Goal: Task Accomplishment & Management: Use online tool/utility

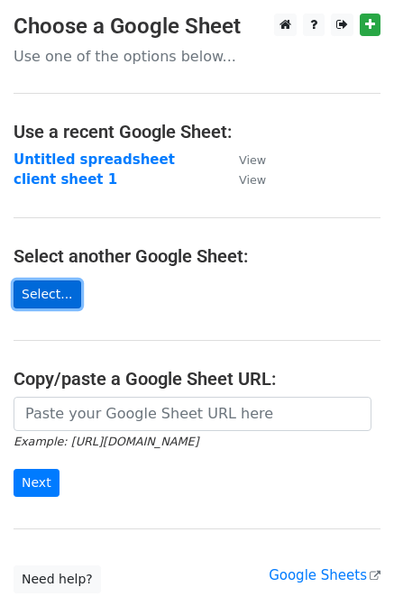
click at [38, 300] on link "Select..." at bounding box center [48, 295] width 68 height 28
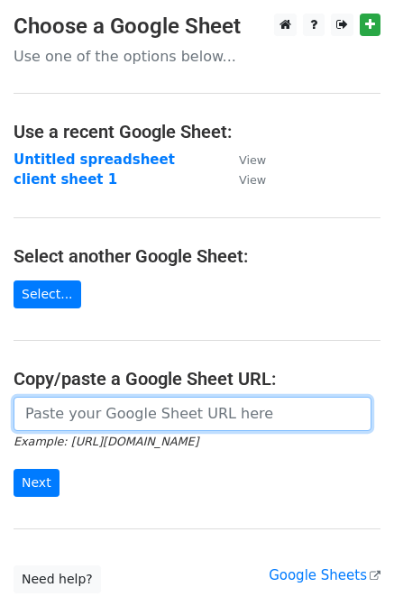
click at [115, 412] on input "url" at bounding box center [193, 414] width 358 height 34
click at [213, 406] on input "url" at bounding box center [193, 414] width 358 height 34
paste input "https://docs.google.com/spreadsheets/d/1tDkv9fTdjX55JqECgvX7-RF7Y8CabbU7sfoAsCE…"
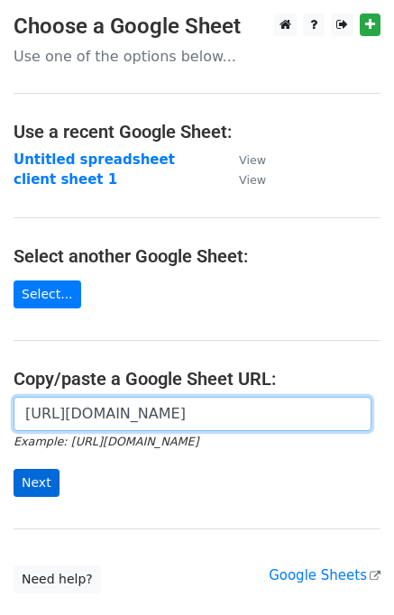
type input "https://docs.google.com/spreadsheets/d/1tDkv9fTdjX55JqECgvX7-RF7Y8CabbU7sfoAsCE…"
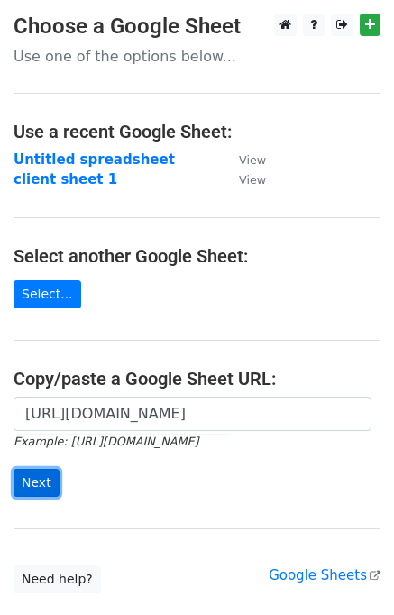
scroll to position [0, 0]
click at [45, 484] on input "Next" at bounding box center [37, 483] width 46 height 28
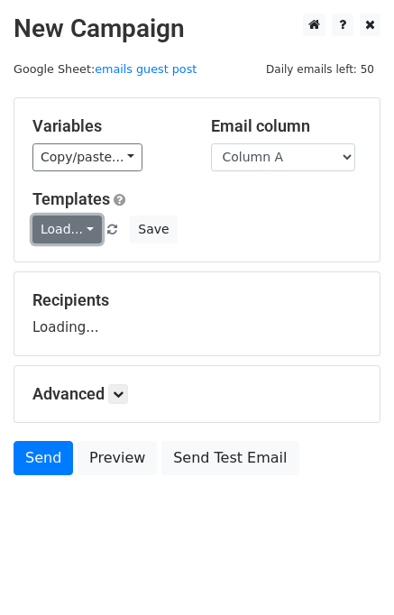
click at [82, 230] on link "Load..." at bounding box center [66, 230] width 69 height 28
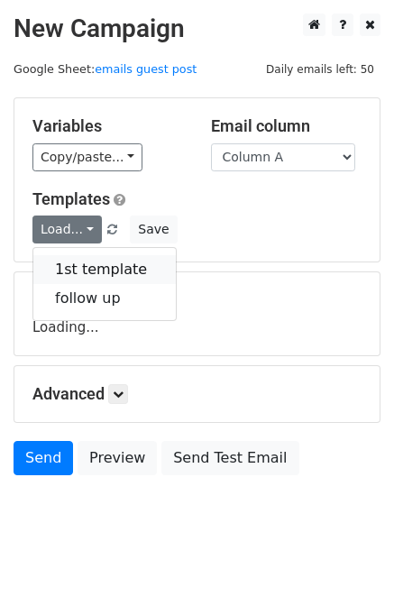
click at [88, 263] on link "1st template" at bounding box center [104, 269] width 143 height 29
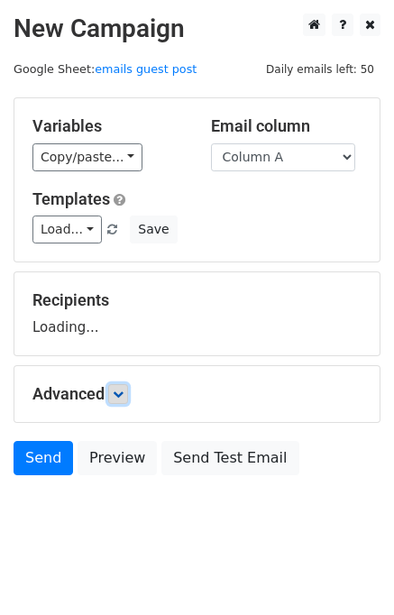
click at [124, 393] on icon at bounding box center [118, 394] width 11 height 11
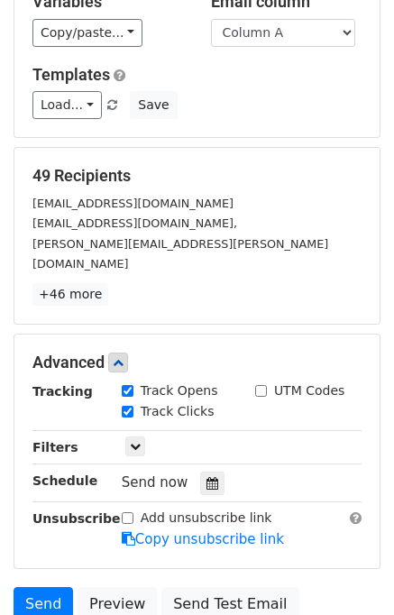
scroll to position [123, 0]
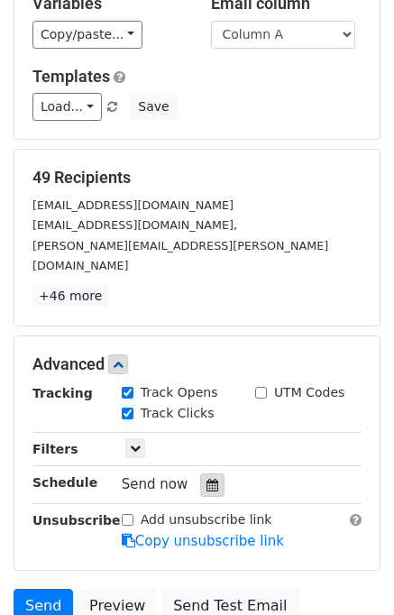
click at [207, 479] on icon at bounding box center [213, 485] width 12 height 13
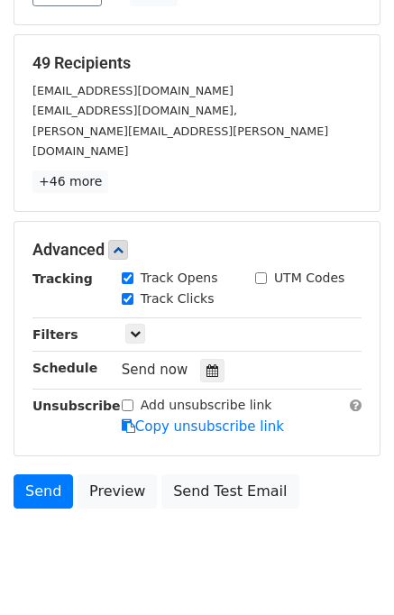
scroll to position [239, 0]
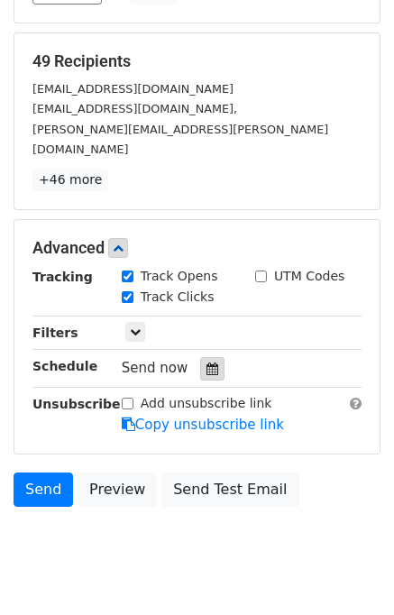
click at [209, 363] on icon at bounding box center [213, 369] width 12 height 13
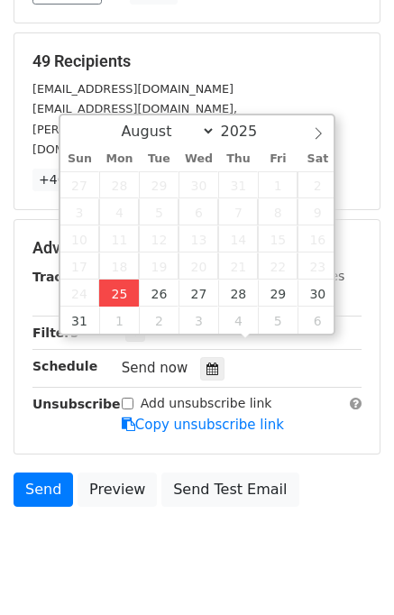
type input "2025-08-25 13:15"
type input "01"
type input "15"
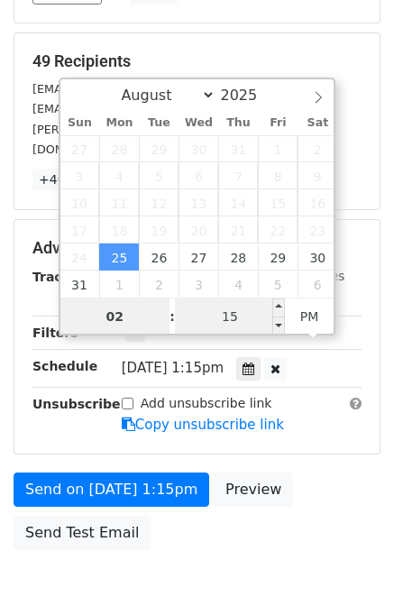
type input "02"
click at [204, 309] on input "15" at bounding box center [230, 317] width 110 height 36
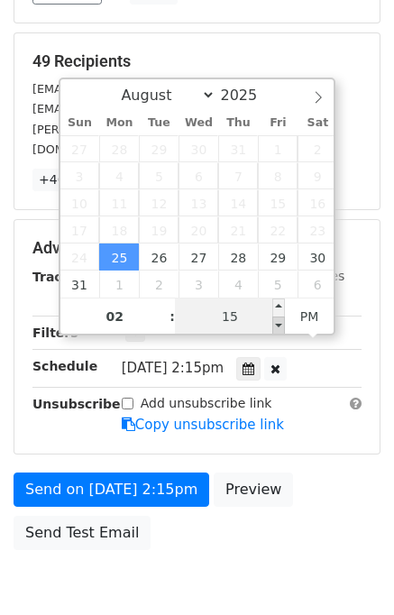
type input "2025-08-25 14:10"
type input "10"
click at [278, 323] on span at bounding box center [278, 326] width 13 height 18
type input "2025-08-25 14:05"
type input "05"
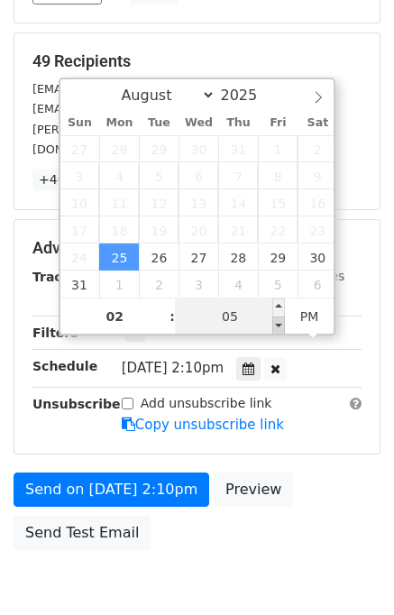
click at [278, 323] on span at bounding box center [278, 326] width 13 height 18
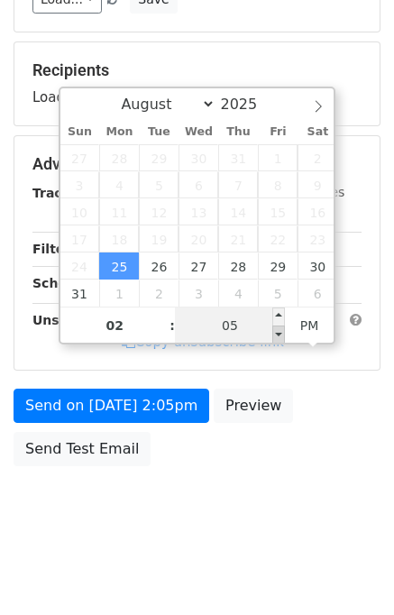
type input "2025-08-25 14:10"
type input "10"
click at [278, 323] on div "10" at bounding box center [230, 326] width 110 height 36
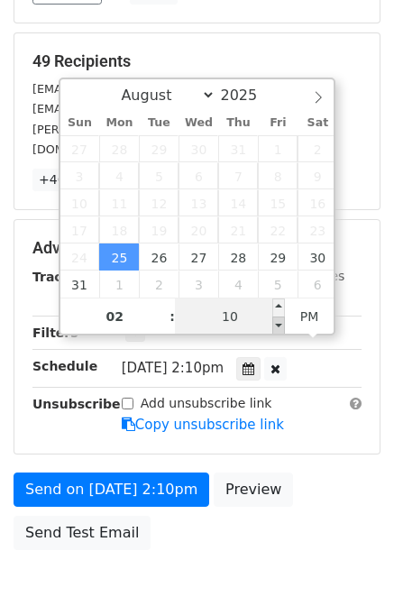
type input "2025-08-25 14:05"
type input "05"
click at [278, 323] on span at bounding box center [278, 326] width 13 height 18
type input "2025-08-25 14:00"
type input "00"
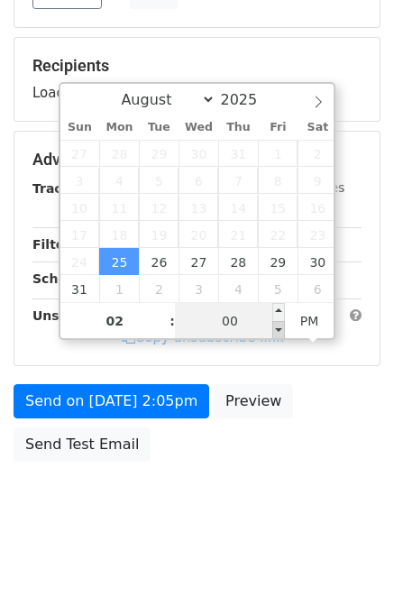
click at [278, 323] on div "00" at bounding box center [230, 321] width 110 height 36
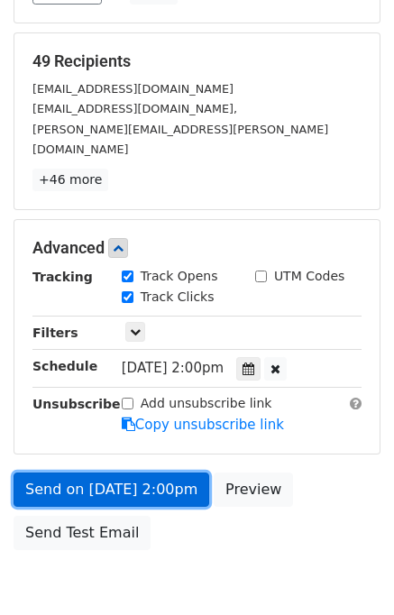
click at [180, 473] on link "Send on Aug 25 at 2:00pm" at bounding box center [112, 490] width 196 height 34
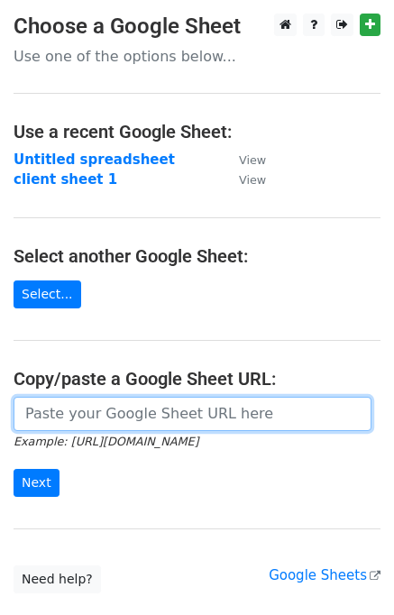
click at [102, 411] on input "url" at bounding box center [193, 414] width 358 height 34
type input "https://docs.google.com/spreadsheets/d/1tDkv9fTdjX55JqECgvX7-RF7Y8CabbU7sfoAsCE…"
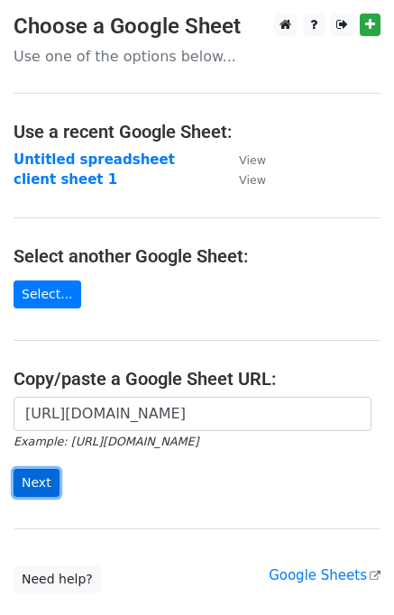
click at [41, 487] on input "Next" at bounding box center [37, 483] width 46 height 28
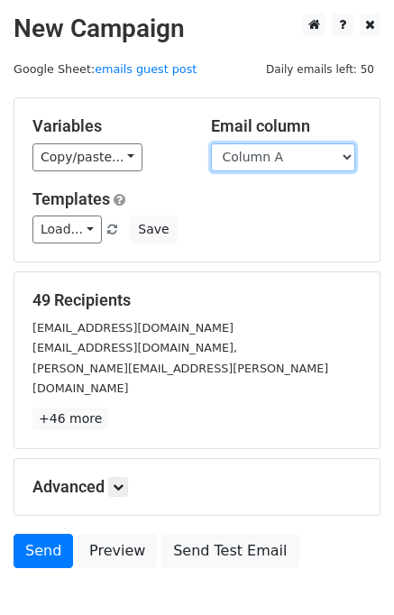
click at [347, 158] on select "Column A Column B Column C" at bounding box center [283, 157] width 144 height 28
select select "Column B"
click at [211, 143] on select "Column A Column B Column C" at bounding box center [283, 157] width 144 height 28
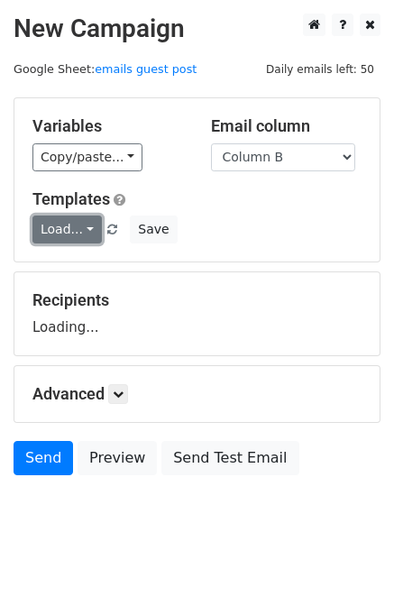
click at [90, 232] on link "Load..." at bounding box center [66, 230] width 69 height 28
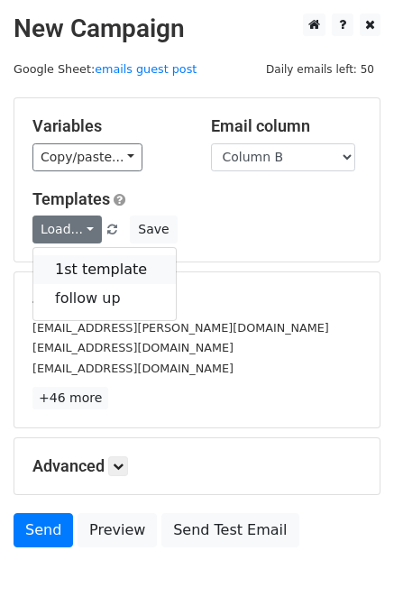
click at [89, 269] on link "1st template" at bounding box center [104, 269] width 143 height 29
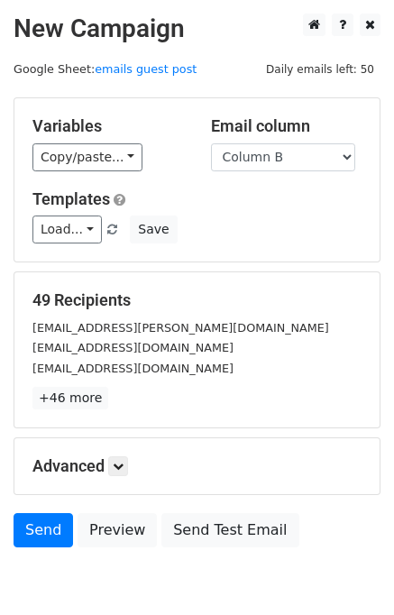
scroll to position [84, 0]
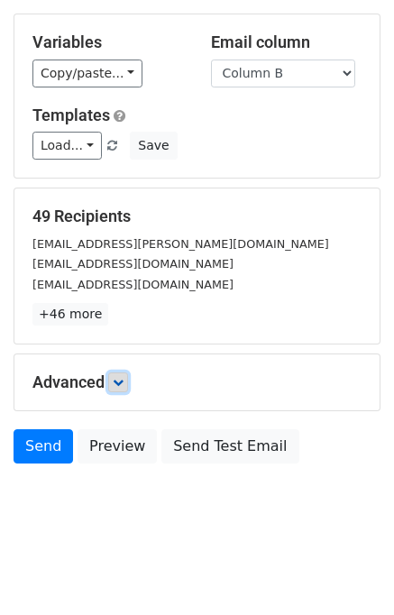
click at [123, 384] on icon at bounding box center [118, 382] width 11 height 11
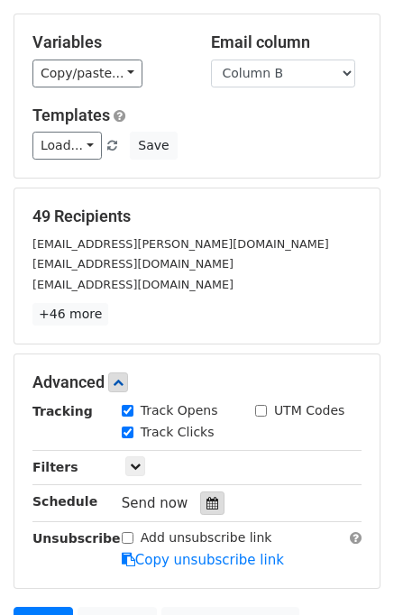
click at [207, 499] on icon at bounding box center [213, 503] width 12 height 13
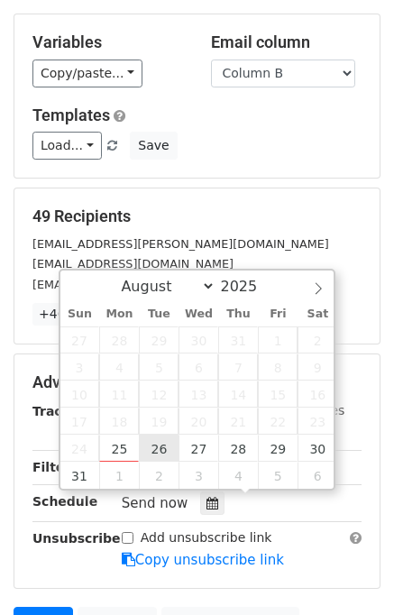
type input "2025-08-26 12:00"
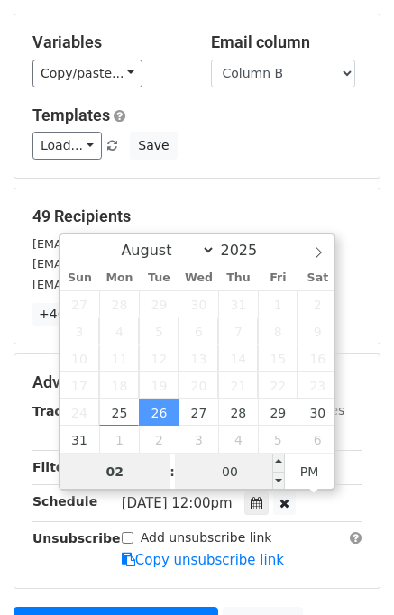
type input "02"
type input "2025-08-26 14:00"
click at [230, 473] on input "00" at bounding box center [230, 472] width 110 height 36
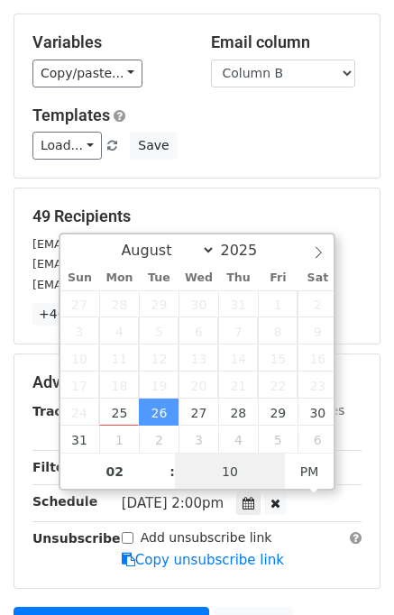
type input "10"
type input "2025-08-26 14:10"
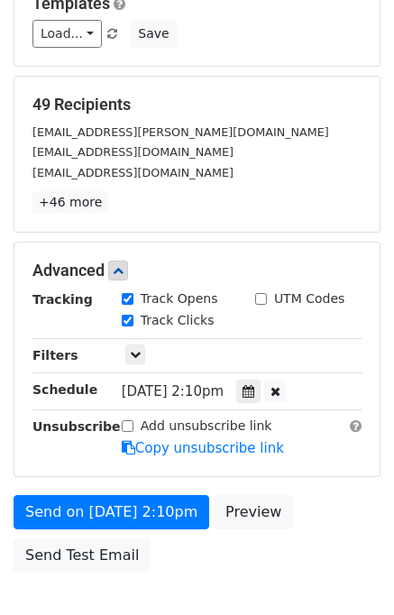
scroll to position [194, 0]
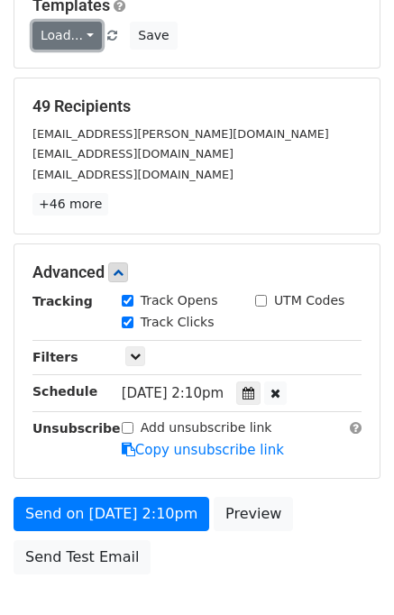
click at [87, 31] on link "Load..." at bounding box center [66, 36] width 69 height 28
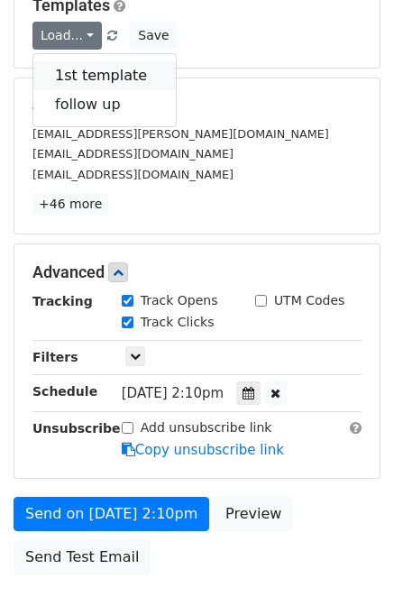
click at [88, 65] on link "1st template" at bounding box center [104, 75] width 143 height 29
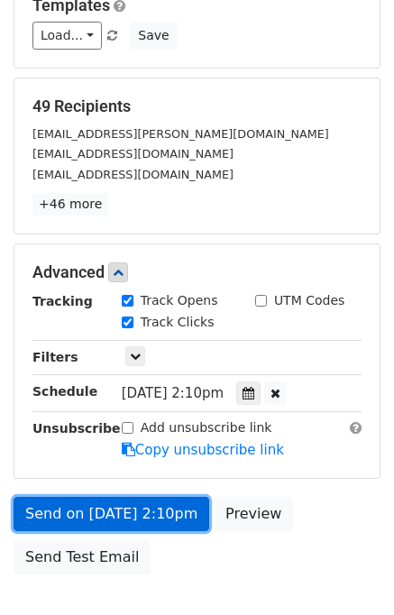
click at [91, 513] on link "Send on Aug 26 at 2:10pm" at bounding box center [112, 514] width 196 height 34
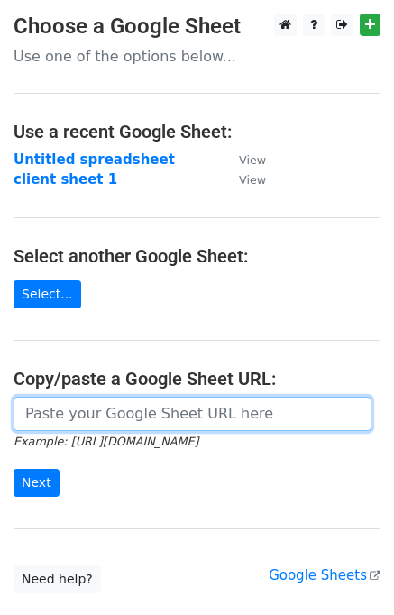
click at [73, 405] on input "url" at bounding box center [193, 414] width 358 height 34
type input "[URL][DOMAIN_NAME]"
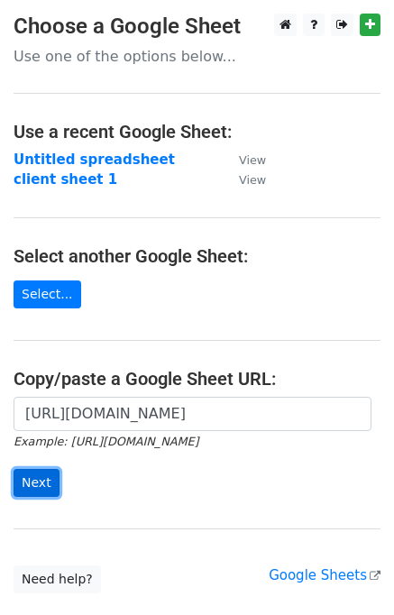
click at [39, 488] on input "Next" at bounding box center [37, 483] width 46 height 28
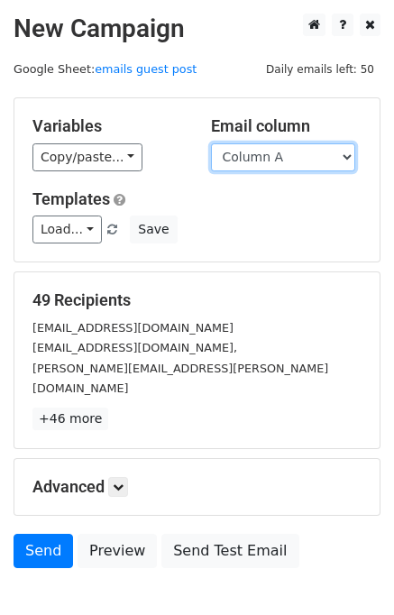
click at [343, 160] on select "Column A Column B Column C" at bounding box center [283, 157] width 144 height 28
select select "Column C"
click at [211, 143] on select "Column A Column B Column C" at bounding box center [283, 157] width 144 height 28
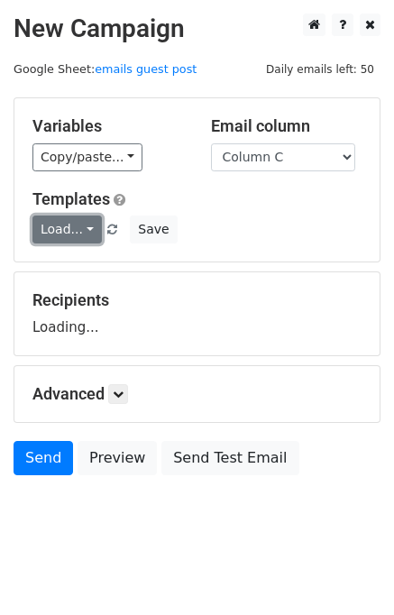
click at [85, 239] on link "Load..." at bounding box center [66, 230] width 69 height 28
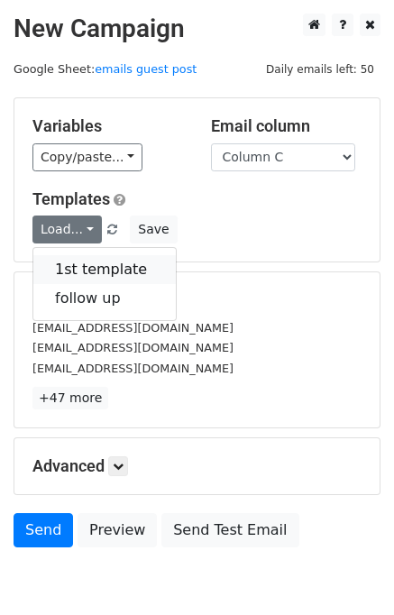
click at [90, 271] on link "1st template" at bounding box center [104, 269] width 143 height 29
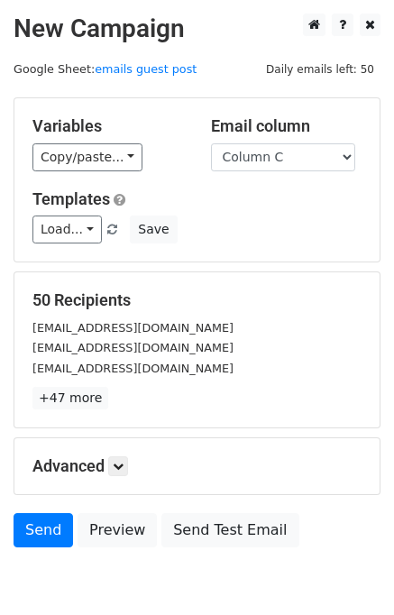
scroll to position [84, 0]
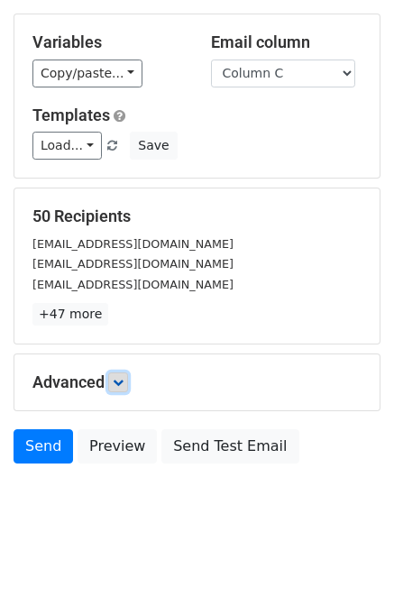
click at [123, 386] on icon at bounding box center [118, 382] width 11 height 11
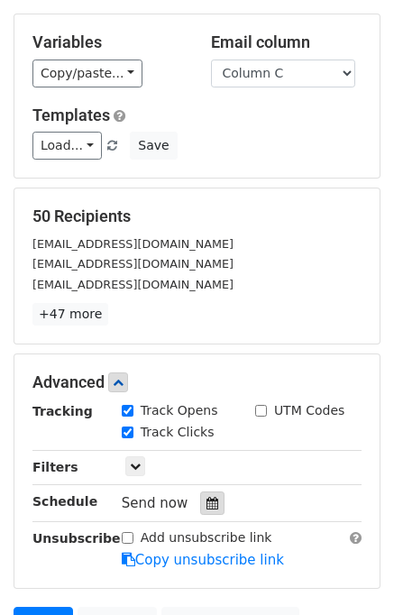
click at [207, 497] on icon at bounding box center [213, 503] width 12 height 13
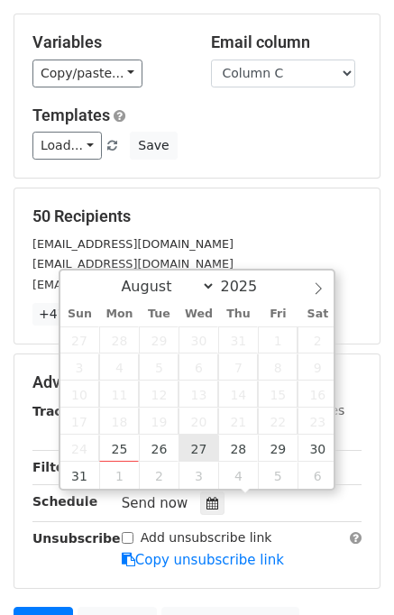
type input "2025-08-27 12:00"
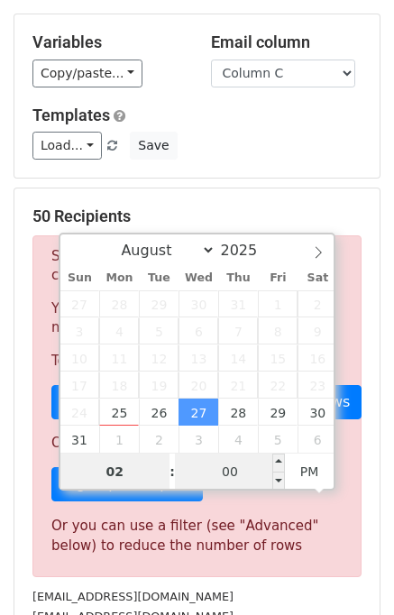
type input "02"
type input "2025-08-27 14:00"
click at [199, 459] on input "00" at bounding box center [230, 472] width 110 height 36
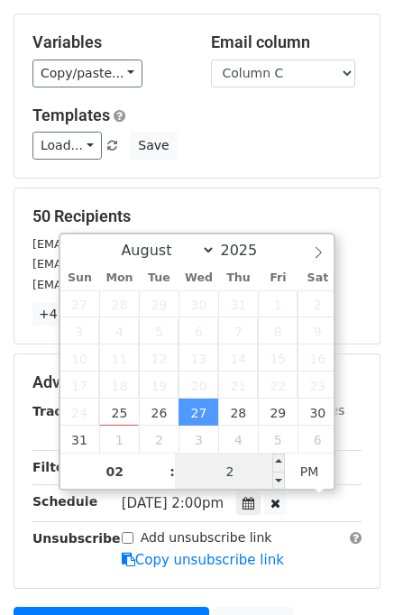
type input "20"
type input "2025-08-27 14:20"
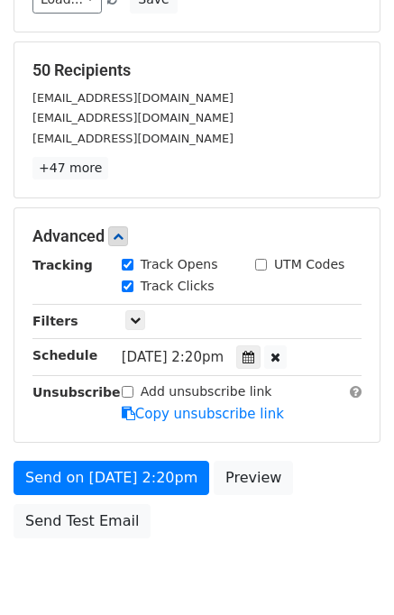
scroll to position [303, 0]
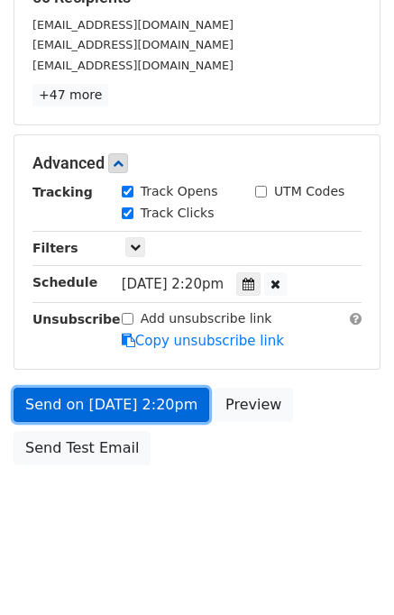
click at [188, 412] on link "Send on Aug 27 at 2:20pm" at bounding box center [112, 405] width 196 height 34
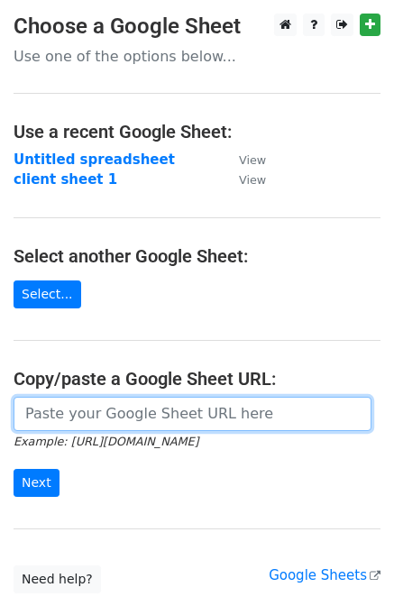
click at [83, 401] on input "url" at bounding box center [193, 414] width 358 height 34
type input "[URL][DOMAIN_NAME]"
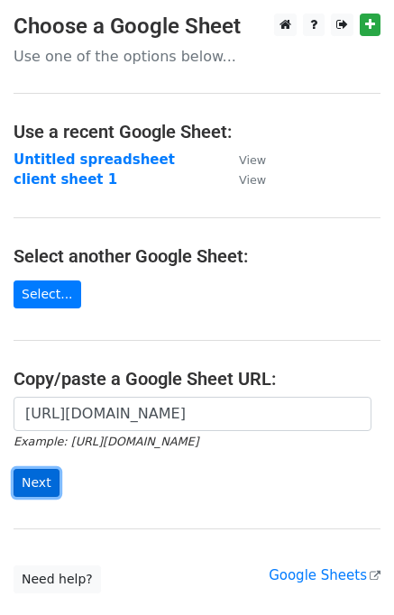
click at [35, 482] on input "Next" at bounding box center [37, 483] width 46 height 28
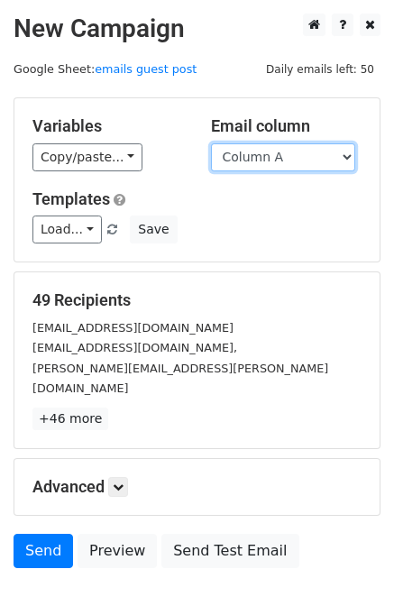
click at [343, 164] on select "Column A Column B Column C" at bounding box center [283, 157] width 144 height 28
click at [211, 143] on select "Column A Column B Column C" at bounding box center [283, 157] width 144 height 28
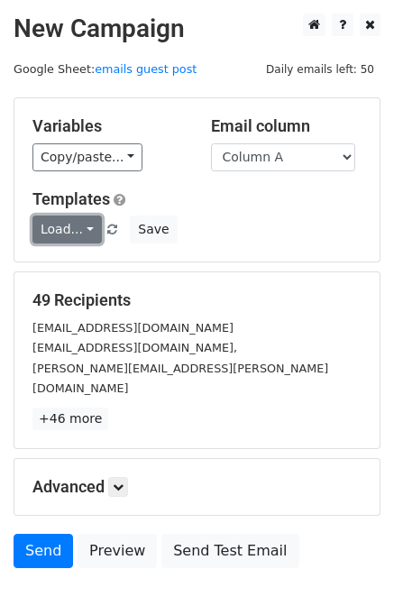
click at [84, 222] on link "Load..." at bounding box center [66, 230] width 69 height 28
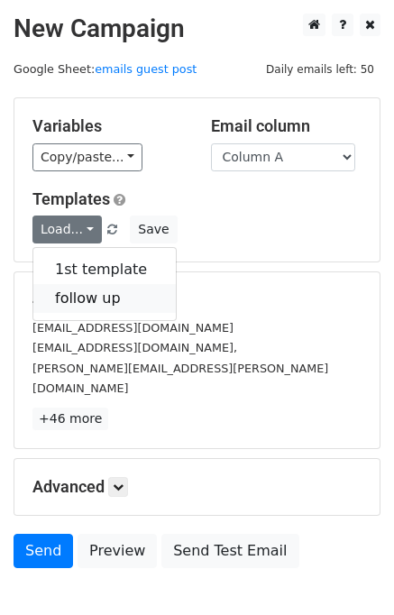
click at [88, 296] on link "follow up" at bounding box center [104, 298] width 143 height 29
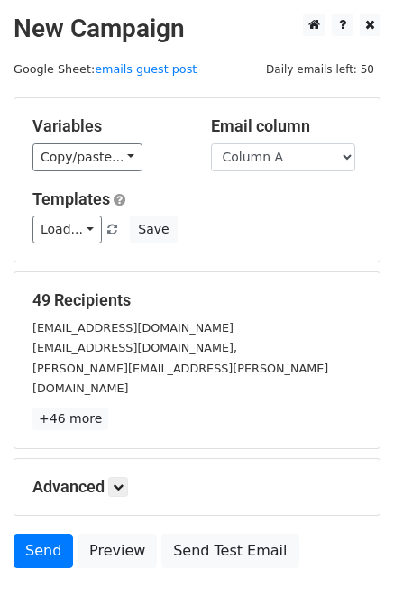
scroll to position [84, 0]
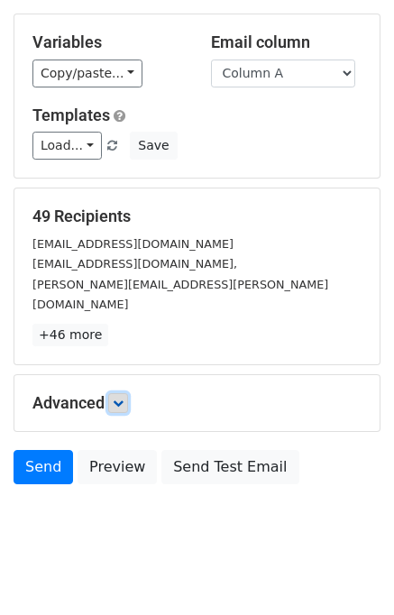
click at [124, 398] on icon at bounding box center [118, 403] width 11 height 11
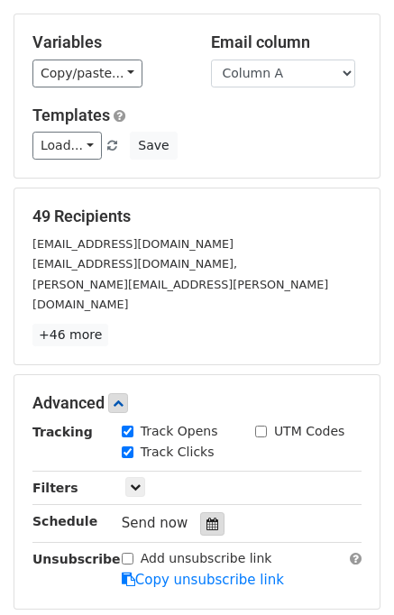
click at [204, 512] on div at bounding box center [212, 523] width 24 height 23
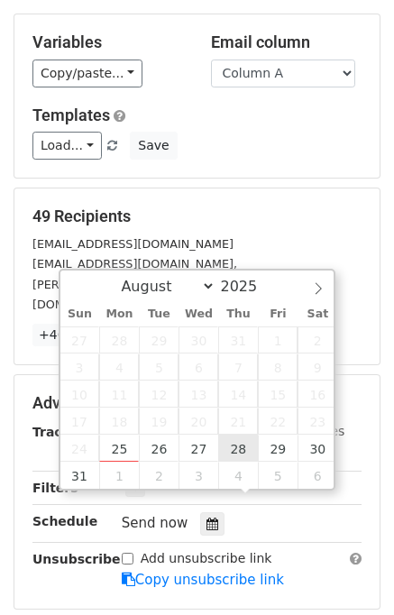
type input "2025-08-28 12:00"
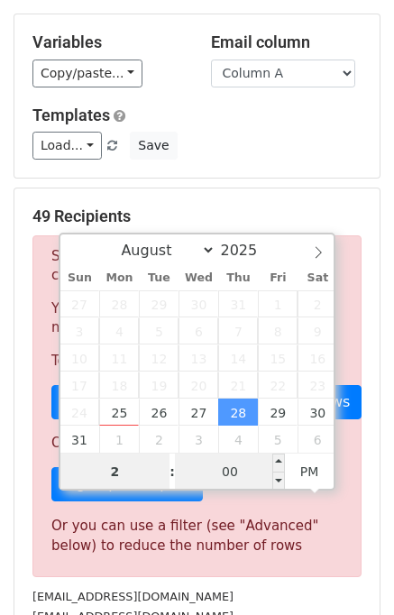
type input "2"
type input "2025-08-28 14:00"
type input "02"
click at [245, 477] on input "00" at bounding box center [230, 472] width 110 height 36
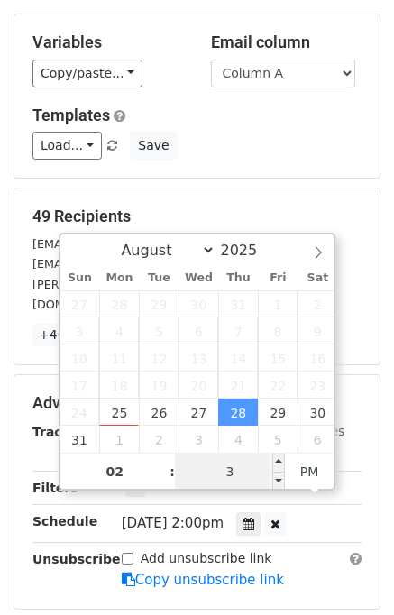
type input "30"
type input "2025-08-28 14:30"
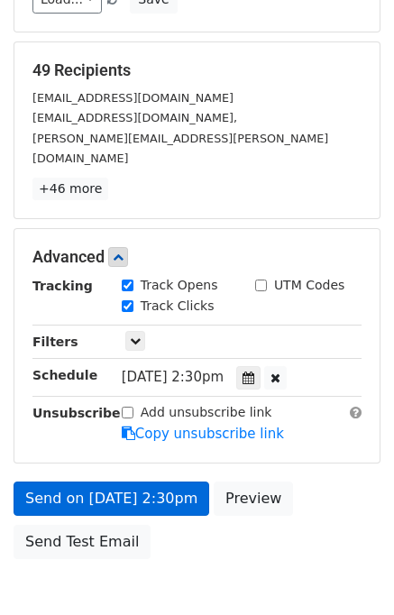
scroll to position [303, 0]
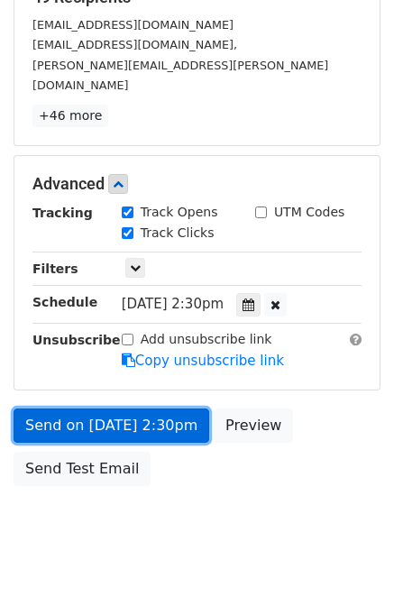
click at [159, 412] on link "Send on Aug 28 at 2:30pm" at bounding box center [112, 426] width 196 height 34
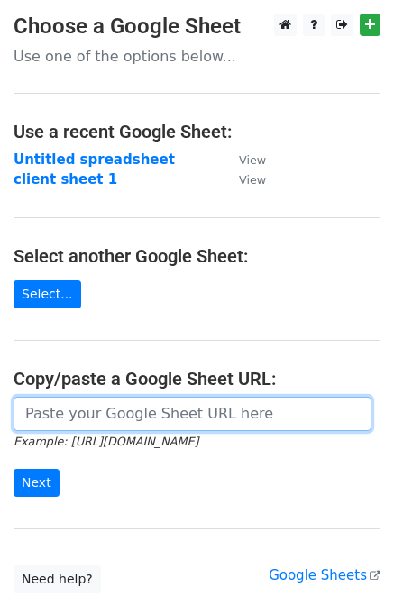
click at [97, 414] on input "url" at bounding box center [193, 414] width 358 height 34
type input "[URL][DOMAIN_NAME]"
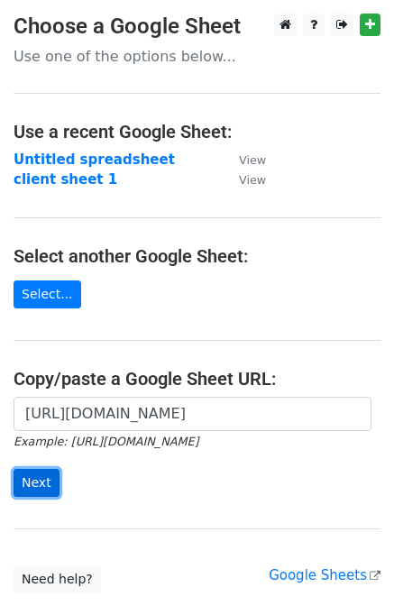
click at [17, 482] on input "Next" at bounding box center [37, 483] width 46 height 28
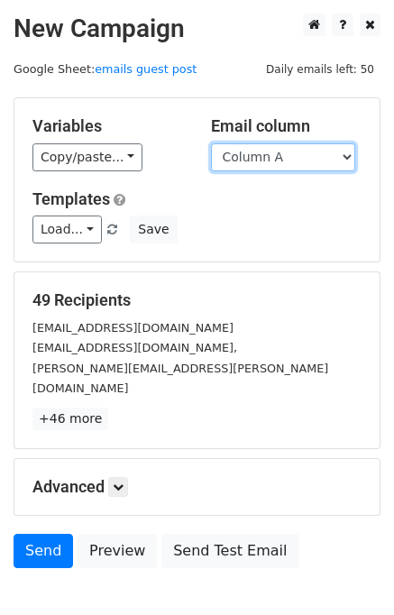
click at [293, 165] on select "Column A Column B Column C" at bounding box center [283, 157] width 144 height 28
select select "Column B"
click at [211, 143] on select "Column A Column B Column C" at bounding box center [283, 157] width 144 height 28
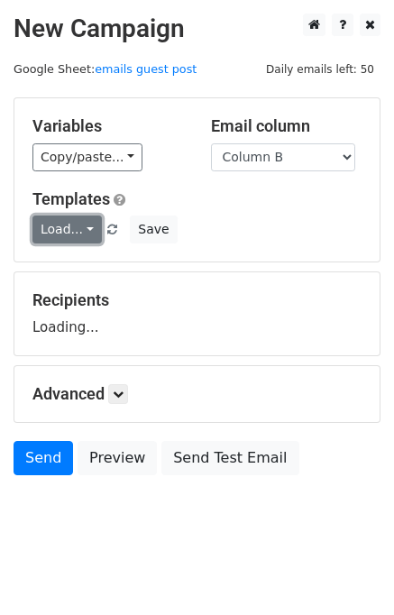
click at [77, 230] on link "Load..." at bounding box center [66, 230] width 69 height 28
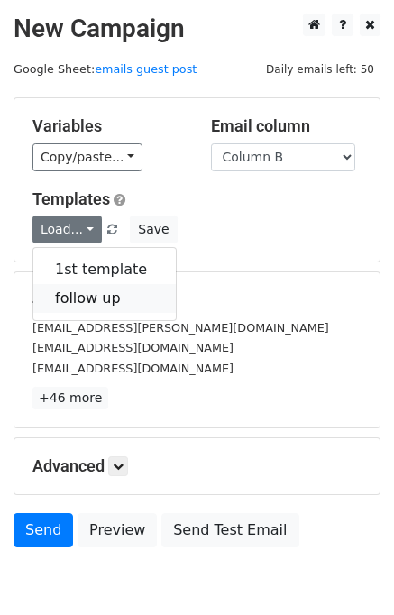
click at [97, 299] on link "follow up" at bounding box center [104, 298] width 143 height 29
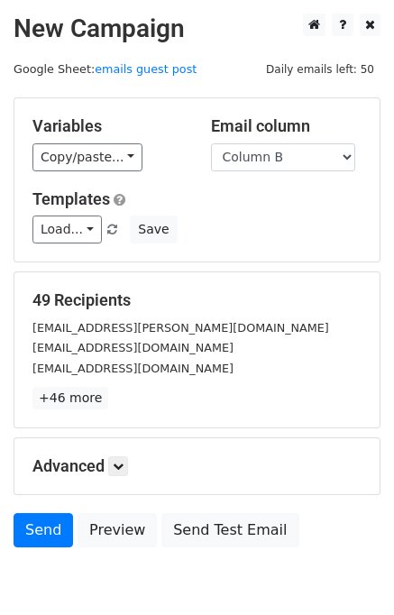
scroll to position [84, 0]
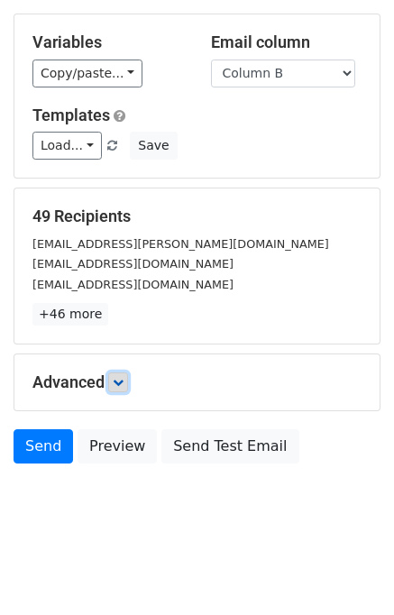
click at [123, 379] on icon at bounding box center [118, 382] width 11 height 11
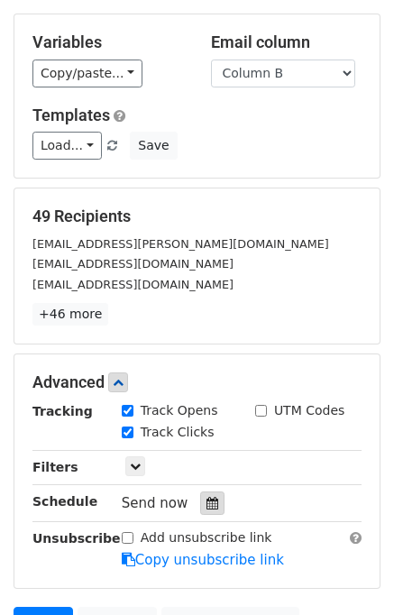
click at [207, 498] on icon at bounding box center [213, 503] width 12 height 13
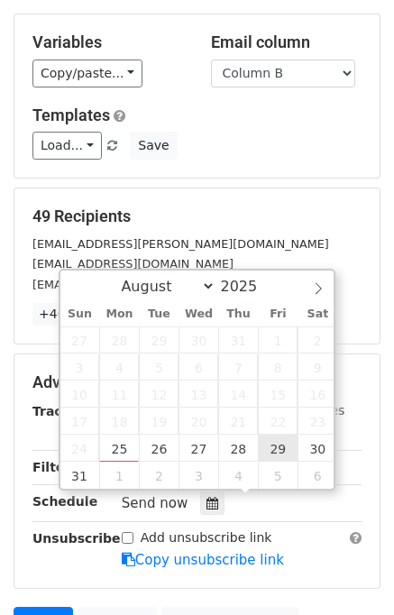
type input "2025-08-29 12:00"
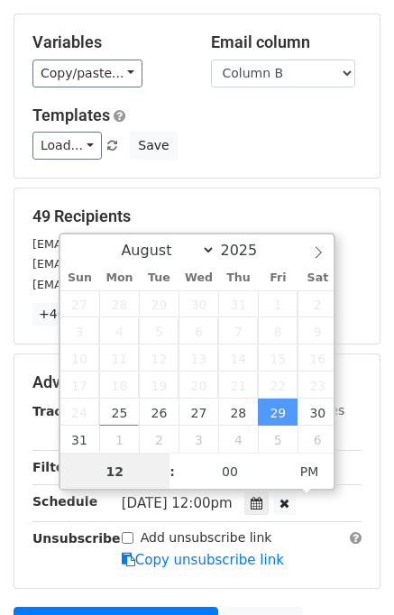
scroll to position [0, 0]
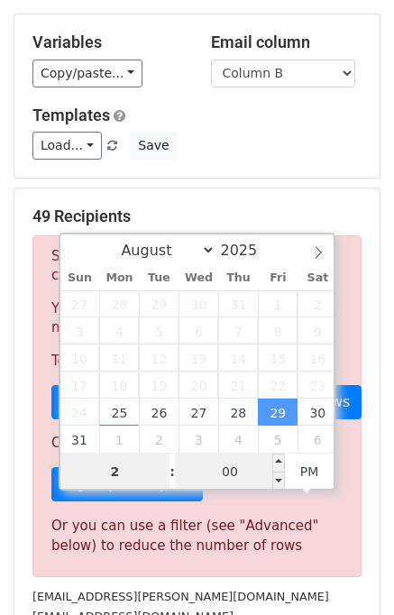
type input "2"
type input "2025-08-29 14:00"
type input "02"
click at [235, 466] on input "00" at bounding box center [230, 472] width 110 height 36
type input "40"
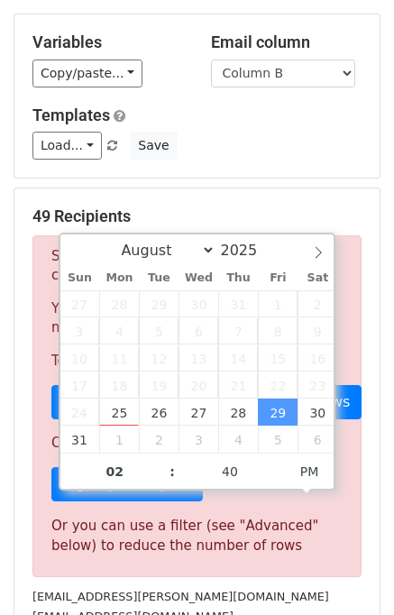
type input "2025-08-29 14:40"
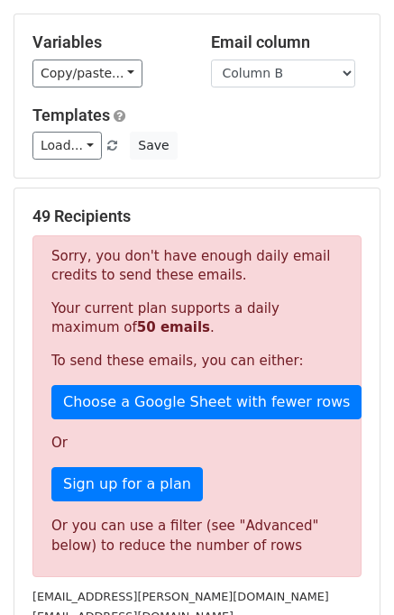
click at [358, 506] on div "Sorry, you don't have enough daily email credits to send these emails. Your cur…" at bounding box center [196, 406] width 329 height 342
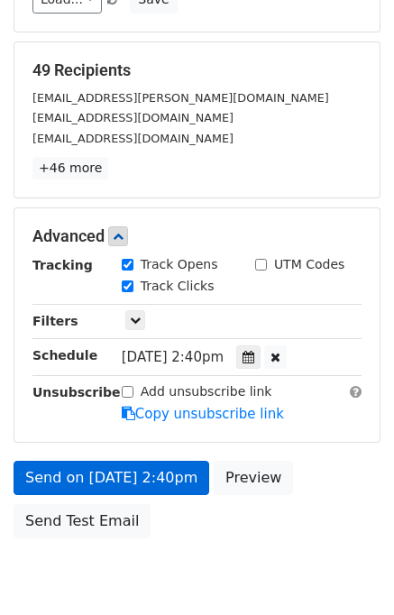
scroll to position [303, 0]
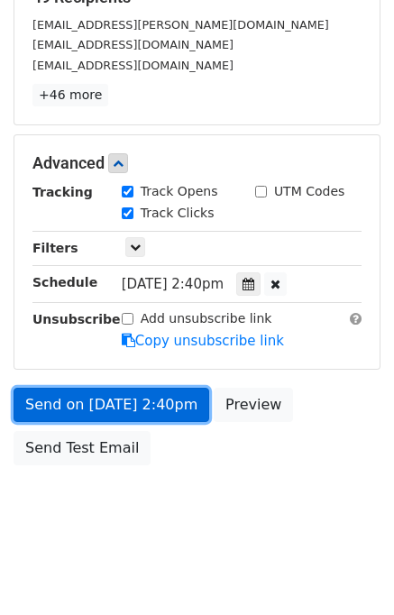
click at [145, 415] on link "Send on Aug 29 at 2:40pm" at bounding box center [112, 405] width 196 height 34
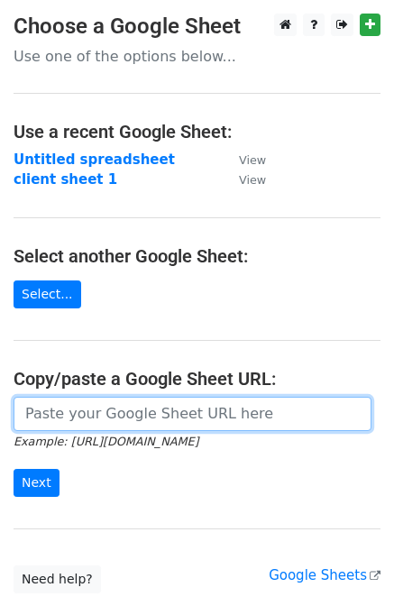
click at [140, 415] on input "url" at bounding box center [193, 414] width 358 height 34
type input "[URL][DOMAIN_NAME]"
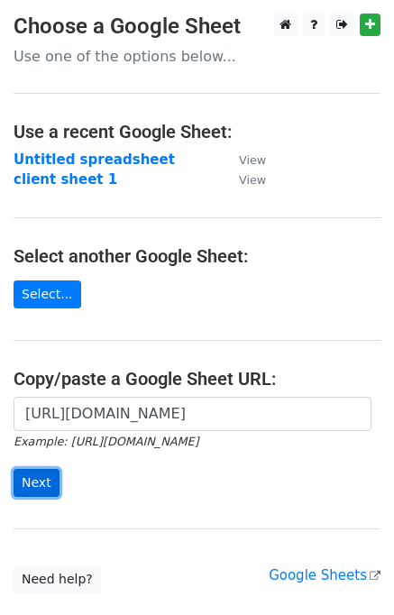
click at [38, 481] on input "Next" at bounding box center [37, 483] width 46 height 28
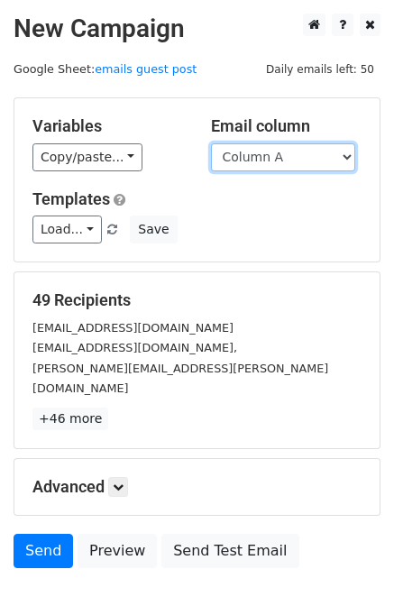
click at [333, 154] on select "Column A Column B Column C" at bounding box center [283, 157] width 144 height 28
select select "Column C"
click at [211, 143] on select "Column A Column B Column C" at bounding box center [283, 157] width 144 height 28
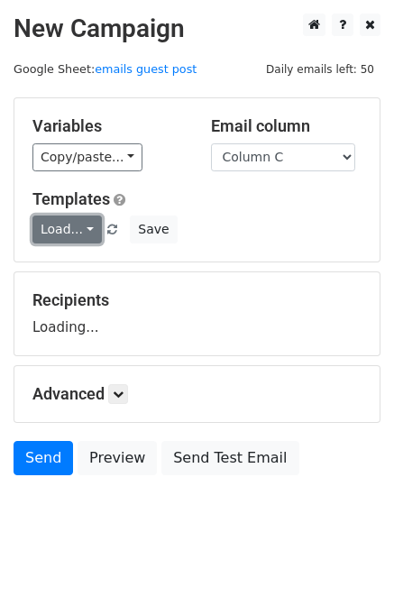
click at [81, 228] on link "Load..." at bounding box center [66, 230] width 69 height 28
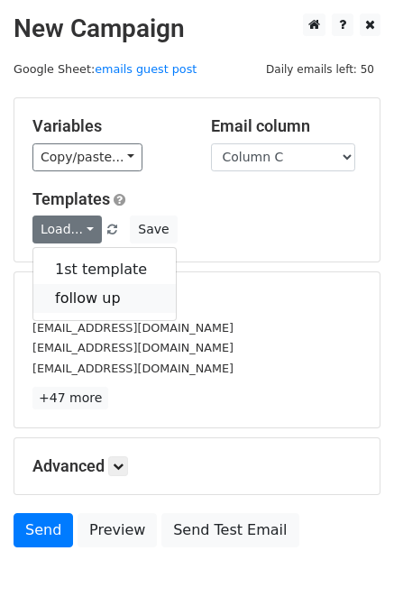
click at [102, 291] on link "follow up" at bounding box center [104, 298] width 143 height 29
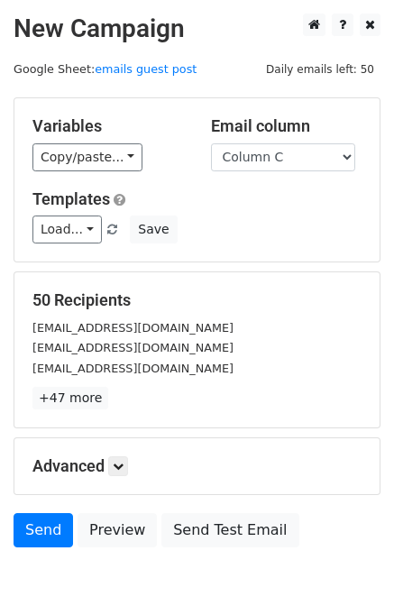
scroll to position [84, 0]
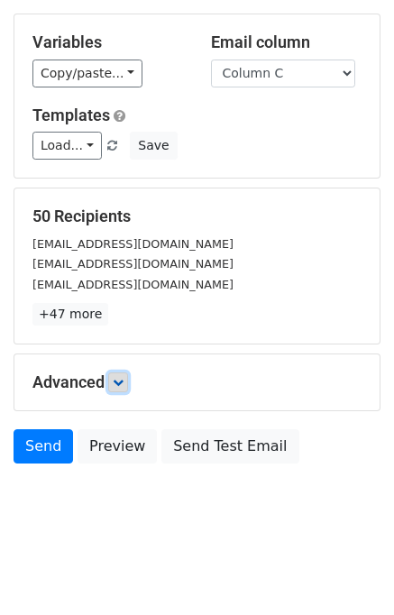
click at [124, 383] on icon at bounding box center [118, 382] width 11 height 11
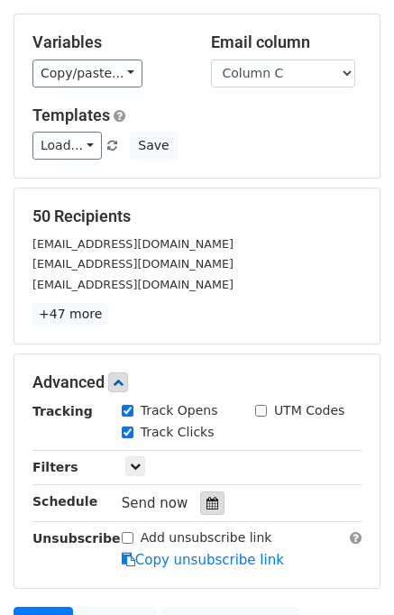
click at [207, 502] on icon at bounding box center [213, 503] width 12 height 13
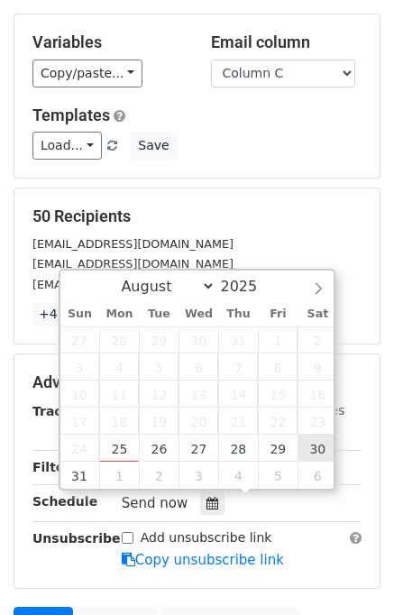
type input "[DATE] 12:00"
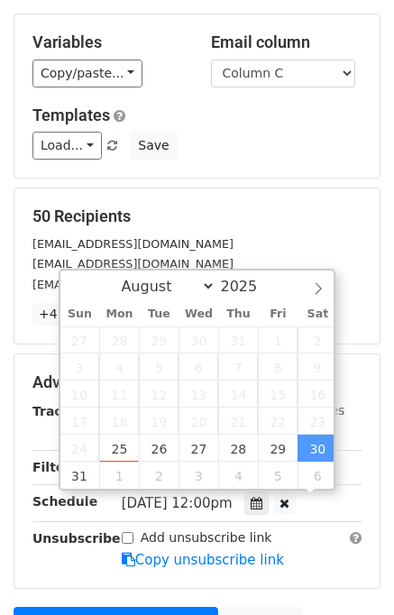
scroll to position [0, 0]
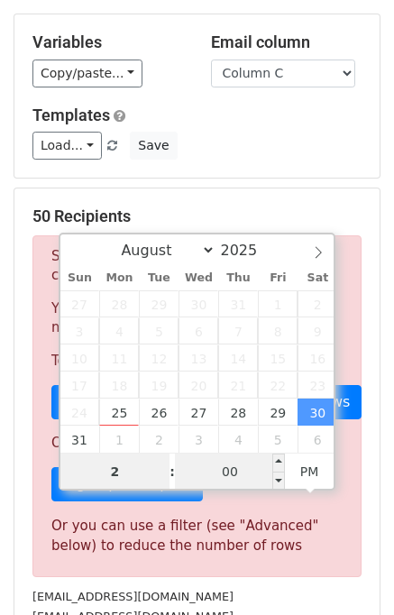
type input "2"
type input "[DATE] 14:00"
type input "02"
click at [212, 475] on input "00" at bounding box center [230, 472] width 110 height 36
type input "50"
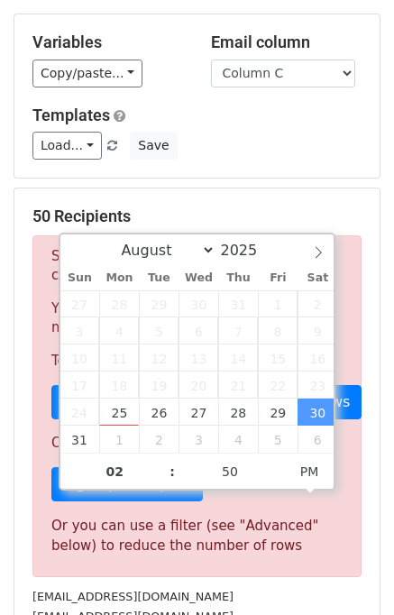
type input "[DATE] 14:50"
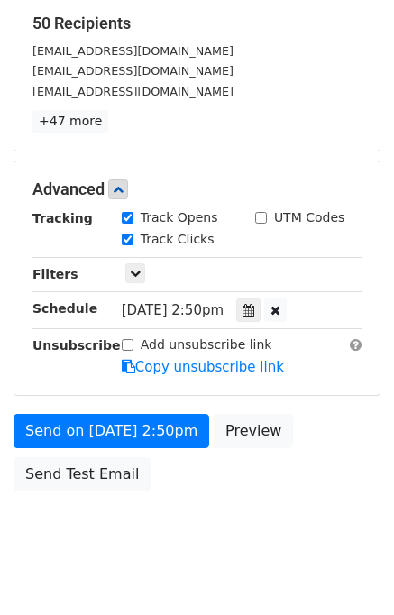
scroll to position [303, 0]
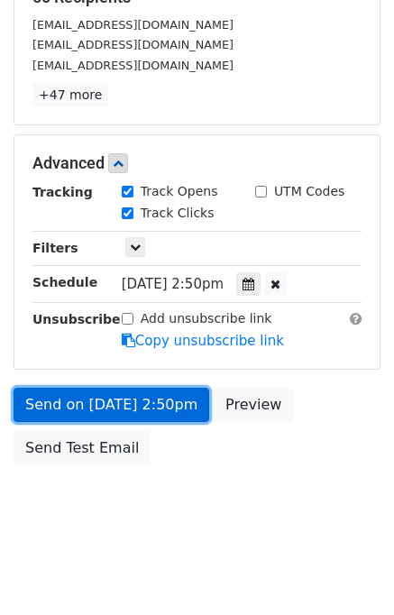
click at [173, 414] on link "Send on [DATE] 2:50pm" at bounding box center [112, 405] width 196 height 34
